Goal: Task Accomplishment & Management: Manage account settings

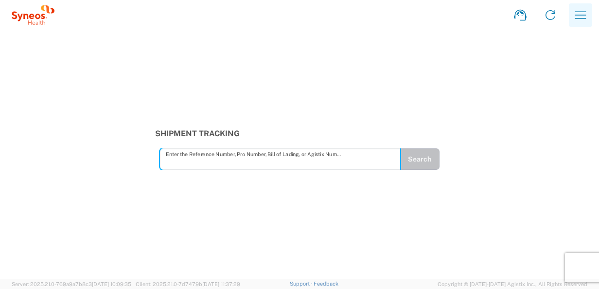
click at [582, 15] on icon "button" at bounding box center [580, 15] width 16 height 16
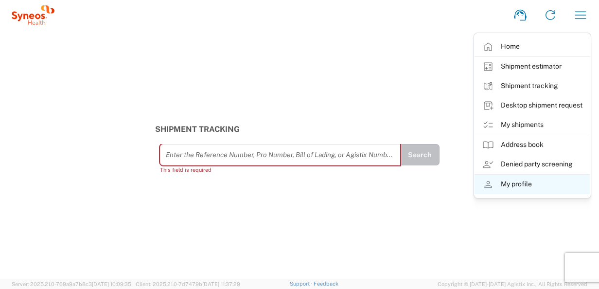
click at [504, 183] on link "My profile" at bounding box center [532, 183] width 116 height 19
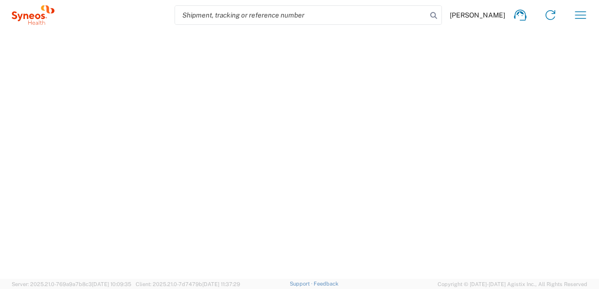
select select "ENG"
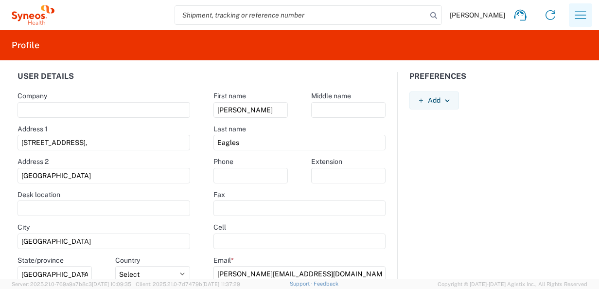
click at [580, 17] on icon "button" at bounding box center [580, 15] width 16 height 16
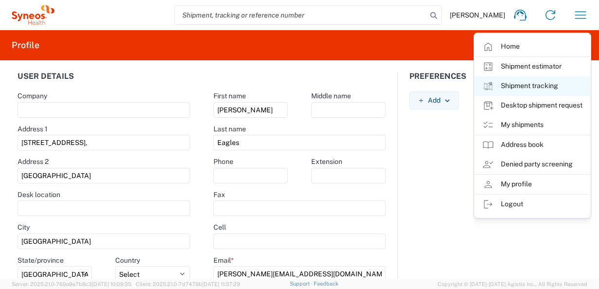
click at [503, 78] on link "Shipment tracking" at bounding box center [532, 85] width 116 height 19
